Goal: Task Accomplishment & Management: Use online tool/utility

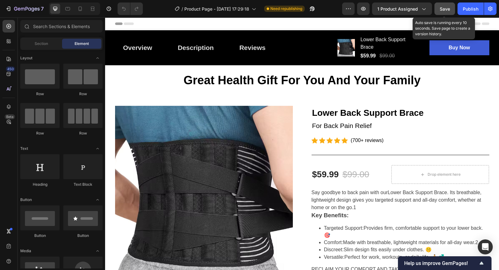
click at [448, 12] on button "Save" at bounding box center [445, 8] width 21 height 12
click at [446, 11] on span "Save" at bounding box center [445, 8] width 10 height 5
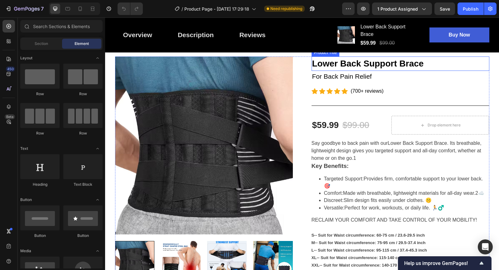
scroll to position [47, 0]
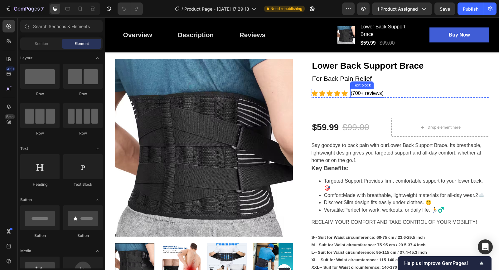
click at [356, 93] on span "(700+ reviews)" at bounding box center [367, 93] width 33 height 5
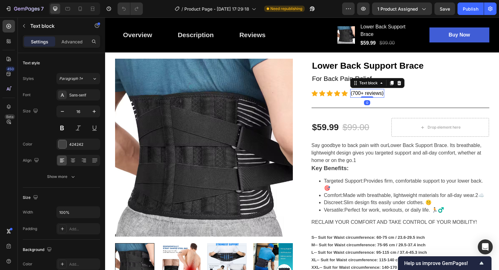
click at [352, 93] on span "(700+ reviews)" at bounding box center [367, 93] width 33 height 5
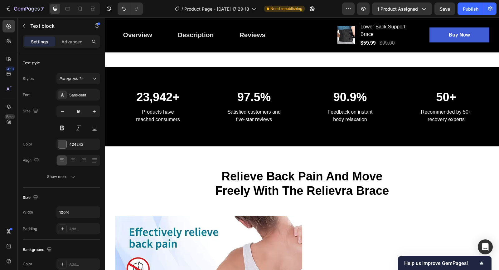
scroll to position [620, 0]
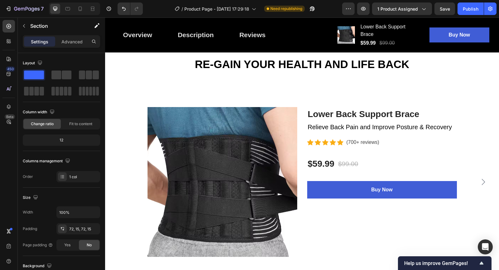
scroll to position [1799, 0]
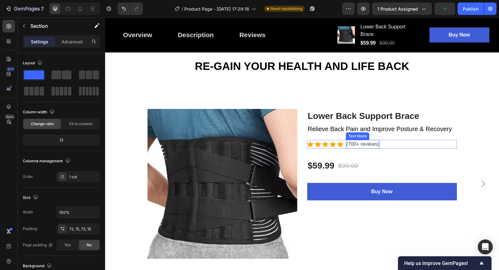
click at [355, 143] on p "(700+ reviews)" at bounding box center [363, 143] width 33 height 7
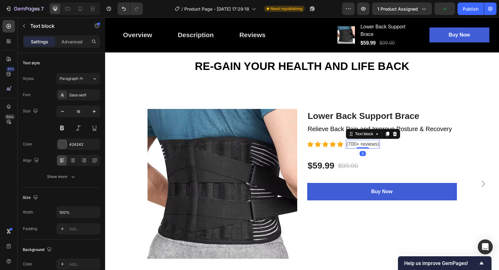
click at [354, 145] on p "(700+ reviews)" at bounding box center [363, 143] width 33 height 7
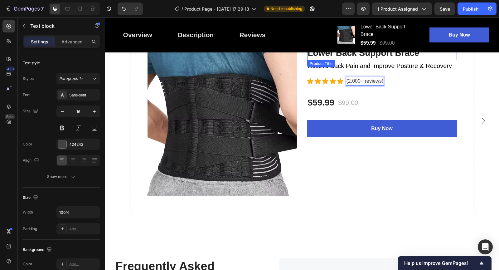
scroll to position [1874, 0]
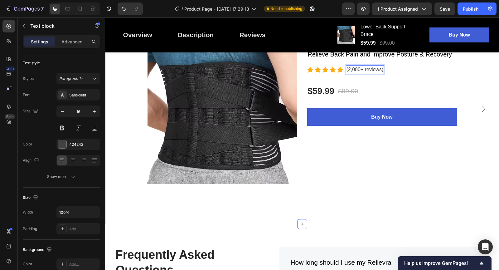
click at [362, 205] on div "RE-GAIN YOUR HEALTH AND LIFE BACK Heading Row Product Images Lower Back Support…" at bounding box center [302, 92] width 394 height 263
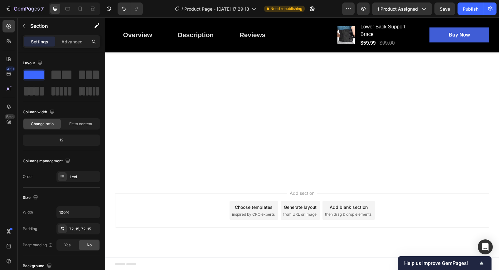
scroll to position [0, 0]
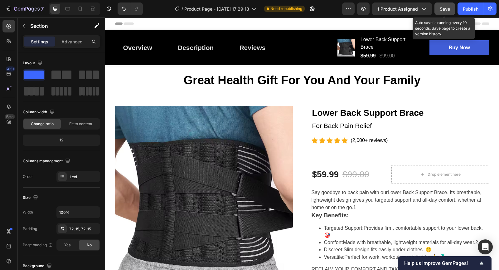
click at [440, 10] on button "Save" at bounding box center [445, 8] width 21 height 12
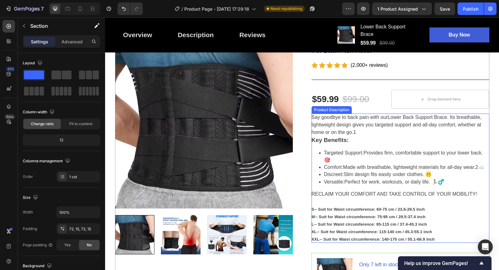
scroll to position [76, 0]
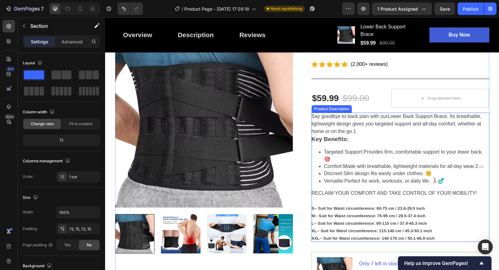
click at [360, 139] on div "Say goodbye to back pain with our Lower Back Support Brace . Its breathable, li…" at bounding box center [401, 177] width 178 height 129
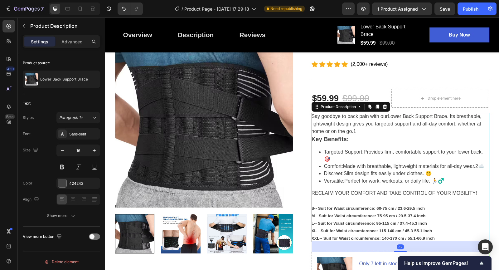
click at [348, 139] on span "Key Benefits:" at bounding box center [330, 139] width 37 height 7
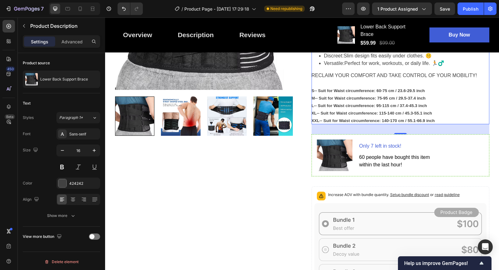
scroll to position [0, 0]
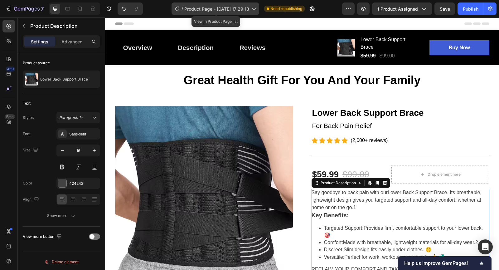
click at [247, 7] on span "Product Page - [DATE] 17:29:18" at bounding box center [216, 9] width 65 height 7
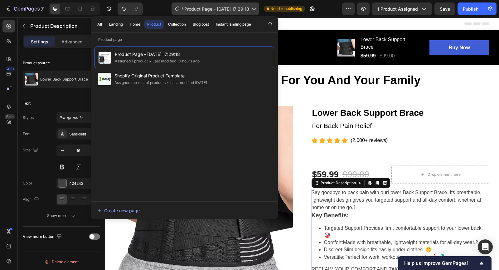
click at [247, 7] on span "Product Page - [DATE] 17:29:18" at bounding box center [216, 9] width 65 height 7
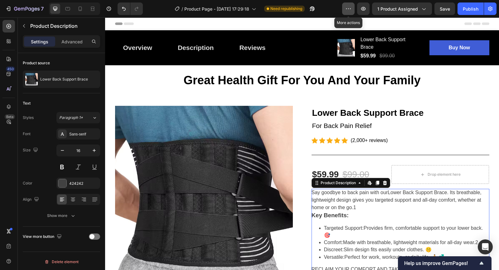
click at [349, 7] on icon "button" at bounding box center [348, 9] width 6 height 6
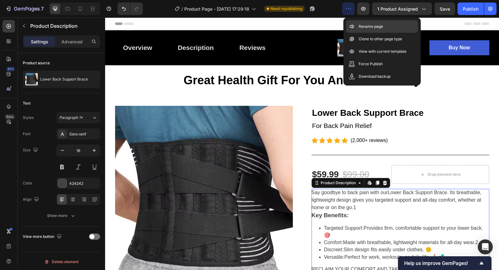
click at [366, 26] on p "Rename page" at bounding box center [371, 26] width 24 height 6
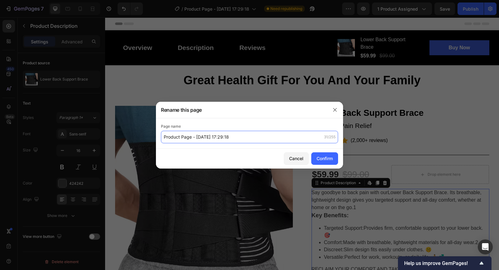
click at [265, 138] on input "Product Page - [DATE] 17:29:18" at bounding box center [249, 137] width 177 height 12
type input "Relievra"
click at [323, 157] on div "Confirm" at bounding box center [325, 158] width 16 height 7
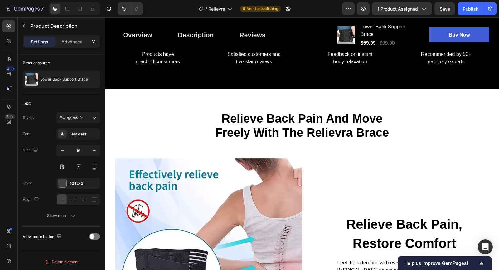
scroll to position [660, 0]
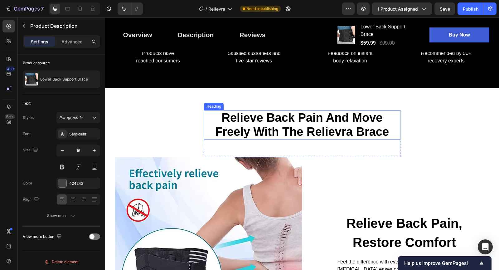
click at [294, 119] on h2 "Relieve Back Pain And Move Freely With The Relievra Brace" at bounding box center [302, 125] width 197 height 30
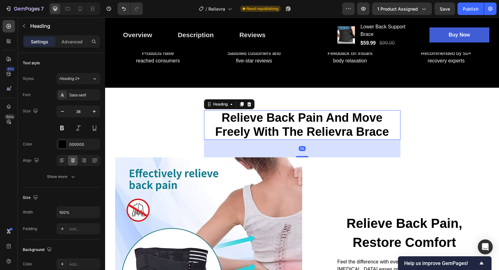
click at [292, 119] on h2 "Relieve Back Pain And Move Freely With The Relievra Brace" at bounding box center [302, 125] width 197 height 30
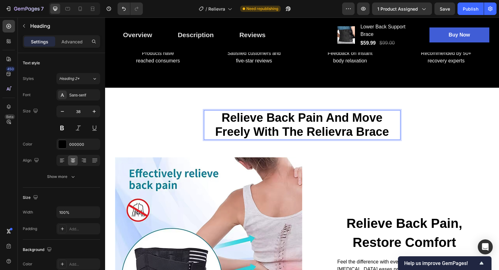
click at [292, 119] on p "Relieve Back Pain And Move Freely With The Relievra Brace" at bounding box center [302, 125] width 195 height 28
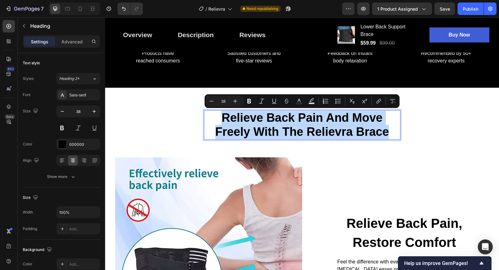
click at [292, 119] on p "Relieve Back Pain And Move Freely With The Relievra Brace" at bounding box center [302, 125] width 195 height 28
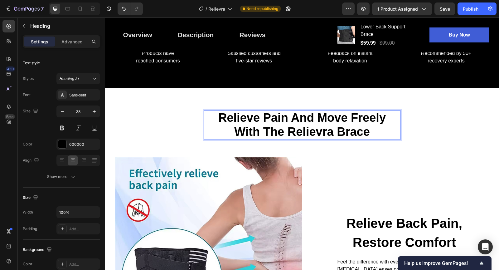
click at [304, 130] on p "Relieve Pain And Move Freely With The Relievra Brace" at bounding box center [302, 125] width 195 height 28
click at [394, 132] on p "Relieve Pain And Move Freely With The Relievra Brace" at bounding box center [302, 125] width 195 height 28
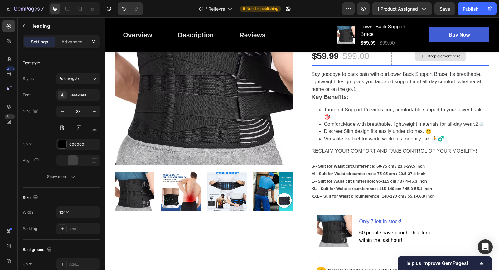
scroll to position [119, 0]
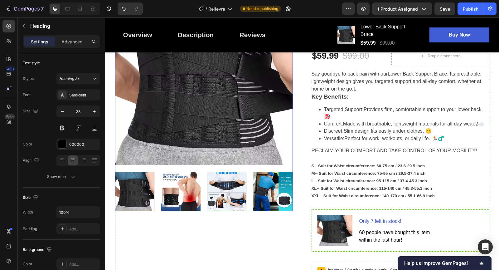
click at [261, 191] on img at bounding box center [273, 192] width 40 height 40
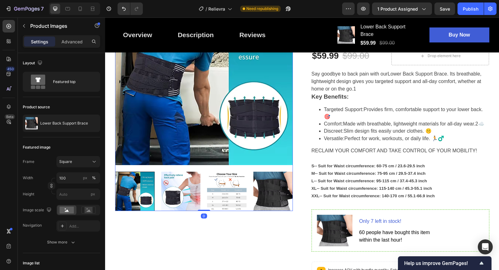
click at [241, 195] on img at bounding box center [227, 192] width 40 height 40
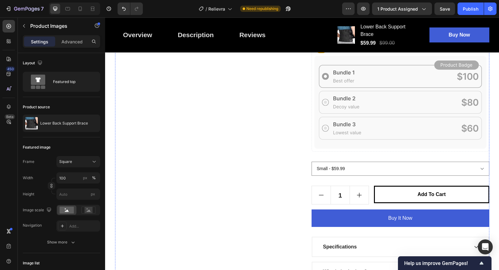
scroll to position [350, 0]
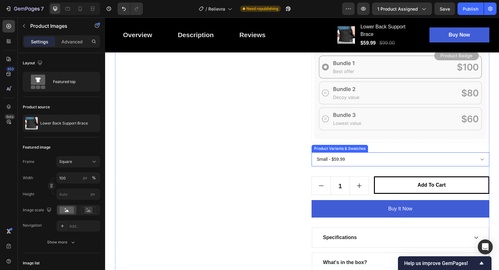
click at [358, 158] on select "Small - $59.99 Medium - $59.99 Large - $59.99 X-Large - $59.99 XX-Large - $59.99" at bounding box center [401, 159] width 178 height 14
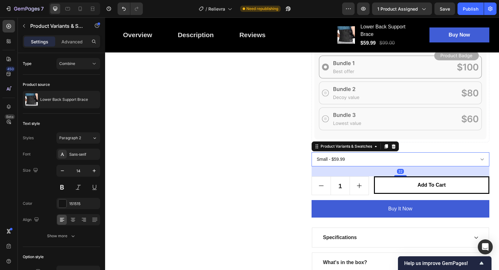
click at [402, 161] on select "Small - $59.99 Medium - $59.99 Large - $59.99 X-Large - $59.99 XX-Large - $59.99" at bounding box center [401, 159] width 178 height 14
click at [401, 160] on select "Small - $59.99 Medium - $59.99 Large - $59.99 X-Large - $59.99 XX-Large - $59.99" at bounding box center [401, 159] width 178 height 14
click at [402, 159] on select "Small - $59.99 Medium - $59.99 Large - $59.99 X-Large - $59.99 XX-Large - $59.99" at bounding box center [401, 159] width 178 height 14
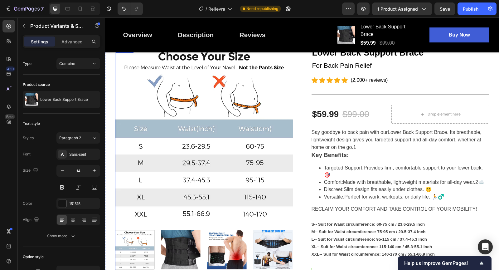
scroll to position [72, 0]
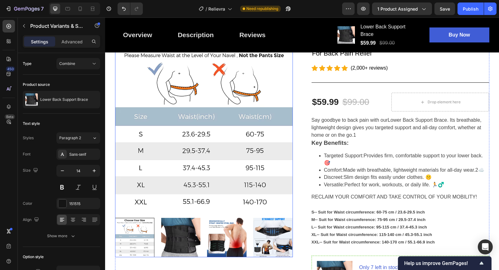
click at [183, 134] on img at bounding box center [204, 122] width 178 height 178
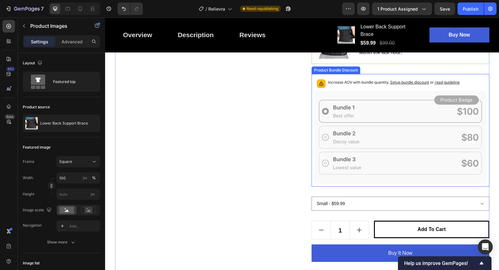
scroll to position [312, 0]
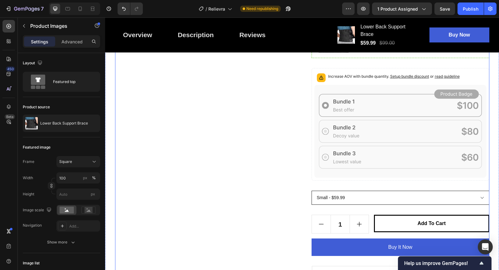
click at [359, 196] on select "Small - $59.99 Medium - $59.99 Large - $59.99 X-Large - $59.99 XX-Large - $59.99" at bounding box center [401, 198] width 178 height 14
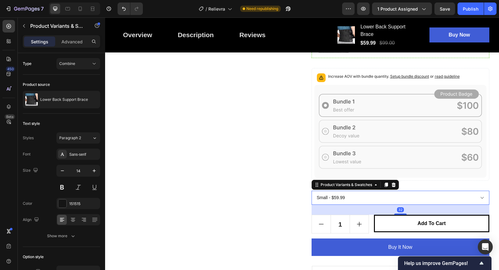
click at [373, 198] on select "Small - $59.99 Medium - $59.99 Large - $59.99 X-Large - $59.99 XX-Large - $59.99" at bounding box center [401, 198] width 178 height 14
click at [375, 184] on icon at bounding box center [376, 184] width 5 height 5
click at [374, 184] on icon at bounding box center [376, 184] width 5 height 5
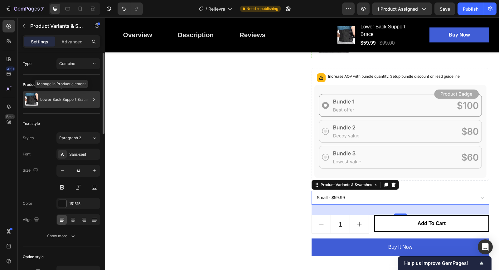
click at [80, 100] on p "Lower Back Support Brace" at bounding box center [64, 99] width 48 height 4
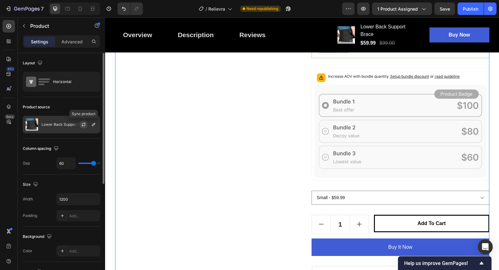
click at [85, 125] on icon "button" at bounding box center [83, 126] width 3 height 2
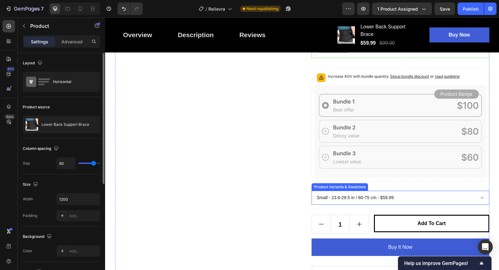
click at [419, 194] on select "Small - 23.6-29.5 in / 60-75 cm - $59.99 Medium - 29.5-37.4 in / 75-95 cm - $59…" at bounding box center [401, 198] width 178 height 14
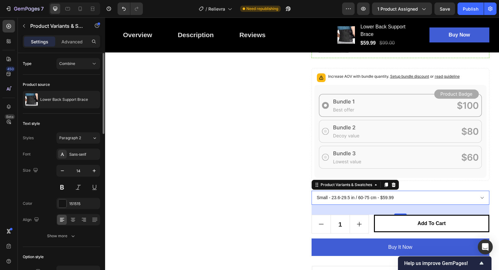
click at [423, 197] on select "Small - 23.6-29.5 in / 60-75 cm - $59.99 Medium - 29.5-37.4 in / 75-95 cm - $59…" at bounding box center [401, 198] width 178 height 14
click at [407, 196] on select "Small - 23.6-29.5 in / 60-75 cm - $59.99 Medium - 29.5-37.4 in / 75-95 cm - $59…" at bounding box center [401, 198] width 178 height 14
